Goal: Find specific page/section: Find specific page/section

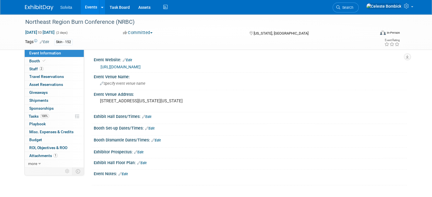
click at [33, 8] on img at bounding box center [39, 8] width 28 height 6
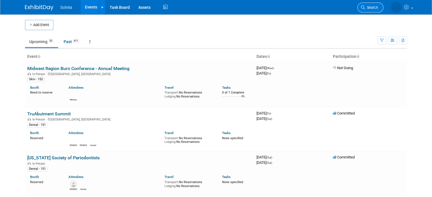
click at [379, 3] on link "Search" at bounding box center [370, 8] width 26 height 10
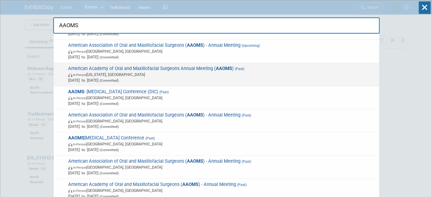
scroll to position [65, 0]
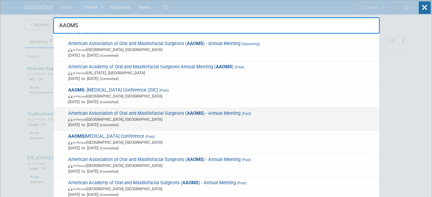
type input "AAOMS"
click at [220, 117] on span "In-Person [GEOGRAPHIC_DATA], [GEOGRAPHIC_DATA]" at bounding box center [222, 120] width 308 height 6
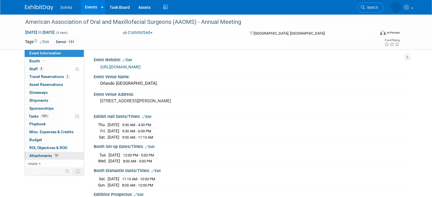
click at [46, 154] on span "Attachments 14" at bounding box center [44, 156] width 30 height 5
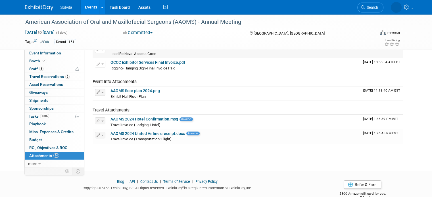
scroll to position [169, 0]
click at [30, 164] on span "more" at bounding box center [32, 163] width 9 height 5
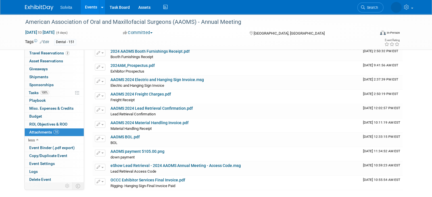
scroll to position [0, 0]
